Goal: Ask a question

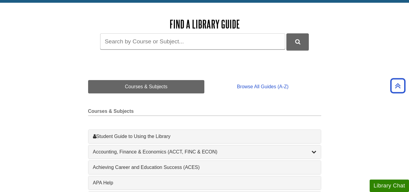
scroll to position [55, 0]
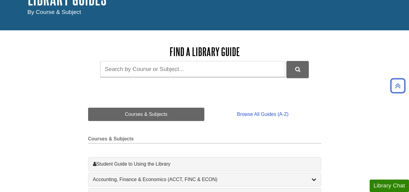
scroll to position [49, 0]
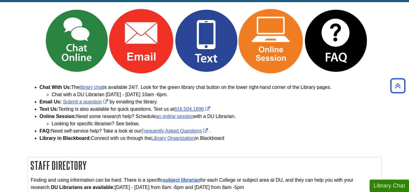
scroll to position [53, 0]
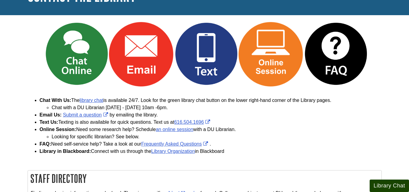
click at [379, 183] on button "Library Chat" at bounding box center [389, 185] width 39 height 12
